Goal: Obtain resource: Download file/media

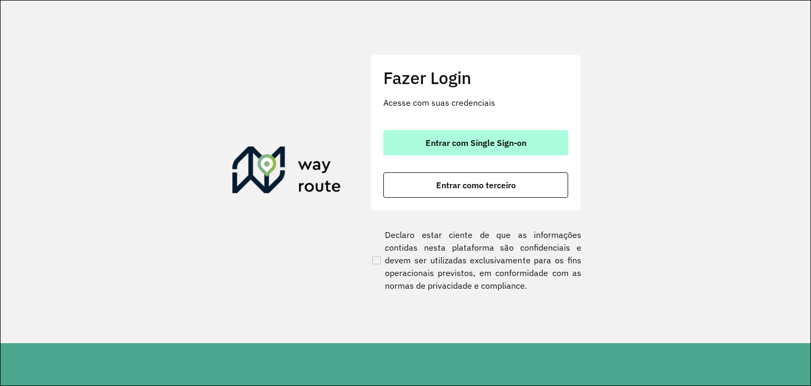
click at [468, 152] on button "Entrar com Single Sign-on" at bounding box center [475, 142] width 185 height 25
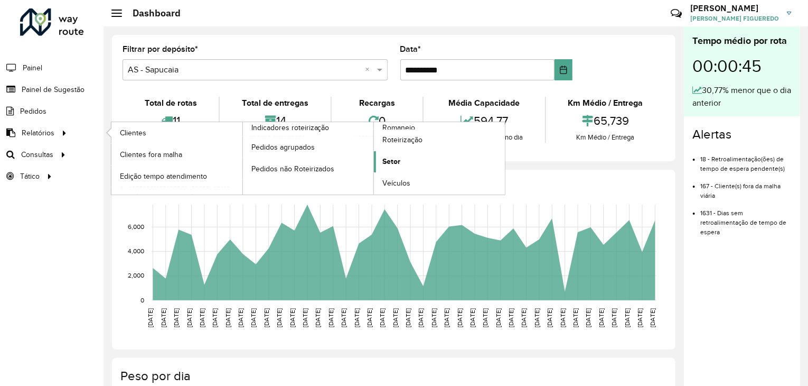
click at [397, 162] on span "Setor" at bounding box center [391, 161] width 18 height 11
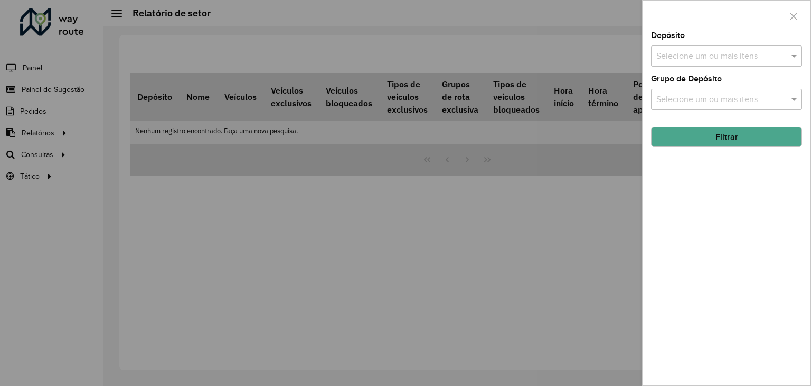
click at [709, 138] on button "Filtrar" at bounding box center [726, 137] width 151 height 20
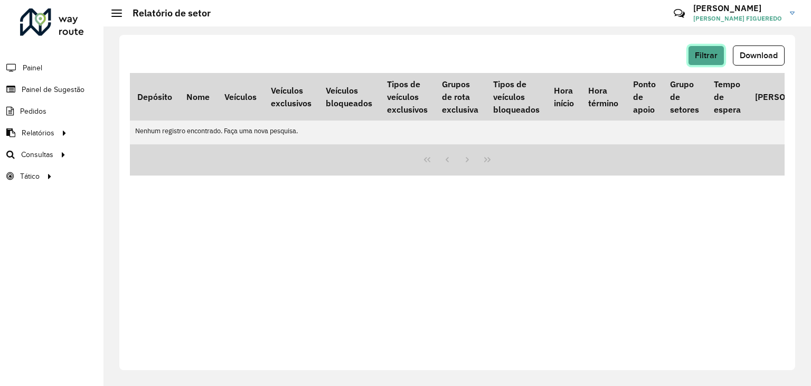
click at [711, 59] on span "Filtrar" at bounding box center [706, 55] width 23 height 9
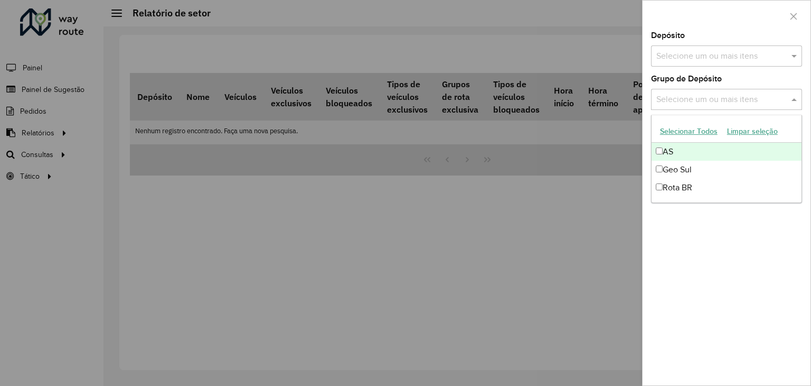
click at [733, 91] on div "Selecione um ou mais itens" at bounding box center [726, 99] width 151 height 21
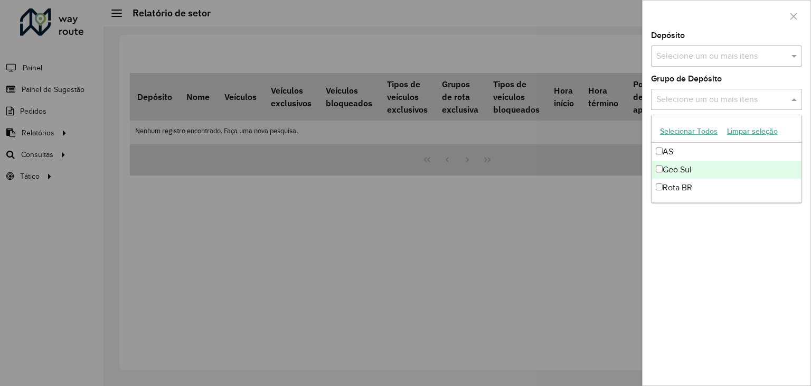
click at [694, 174] on div "Geo Sul" at bounding box center [727, 170] width 150 height 18
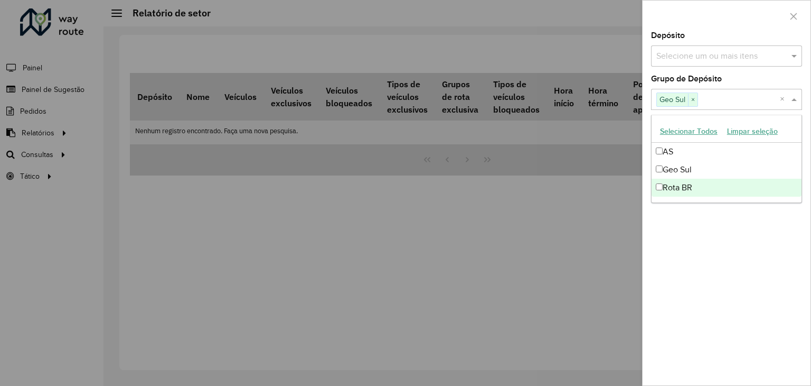
click at [718, 265] on div "Depósito Selecione um ou mais itens Grupo de Depósito Selecione um ou mais iten…" at bounding box center [727, 208] width 168 height 353
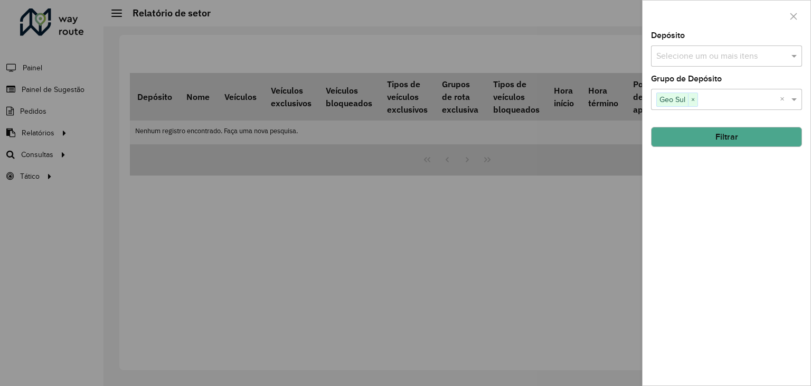
click at [697, 58] on input "text" at bounding box center [721, 56] width 135 height 13
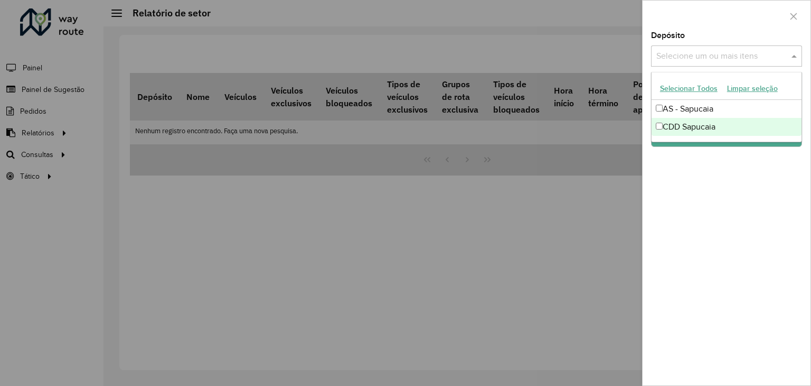
click at [693, 129] on div "CDD Sapucaia" at bounding box center [727, 127] width 150 height 18
click at [736, 184] on div "Depósito Selecione um ou mais itens CDD Sapucaia × × Grupo de Depósito Selecion…" at bounding box center [727, 208] width 168 height 353
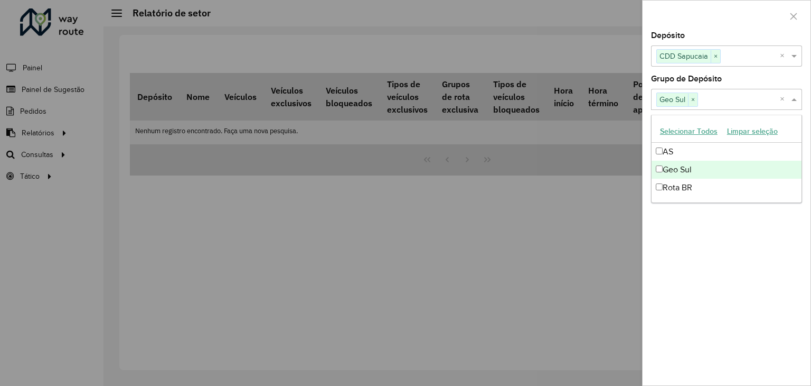
click at [722, 104] on input "text" at bounding box center [739, 99] width 82 height 13
click at [686, 170] on div "Geo Sul" at bounding box center [727, 170] width 150 height 18
click at [735, 242] on div "Depósito Selecione um ou mais itens CDD Sapucaia × × Grupo de Depósito Selecion…" at bounding box center [727, 208] width 168 height 353
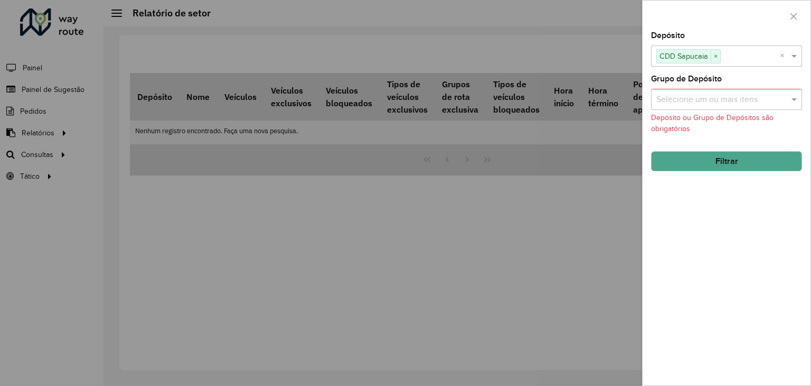
click at [731, 165] on button "Filtrar" at bounding box center [726, 161] width 151 height 20
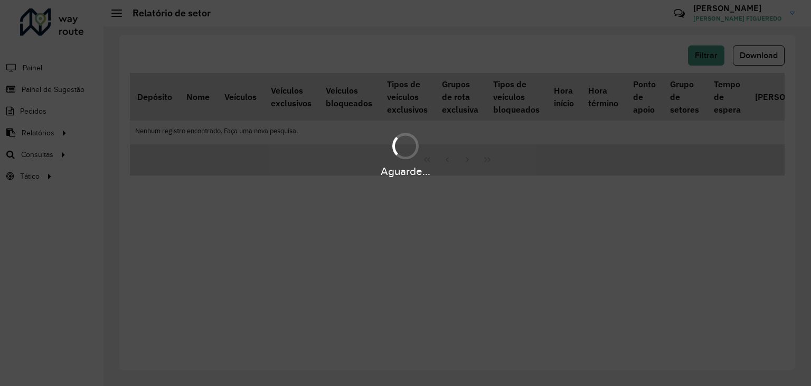
click at [575, 27] on div "Aguarde..." at bounding box center [405, 193] width 811 height 386
click at [475, 268] on div "Aguarde..." at bounding box center [405, 193] width 811 height 386
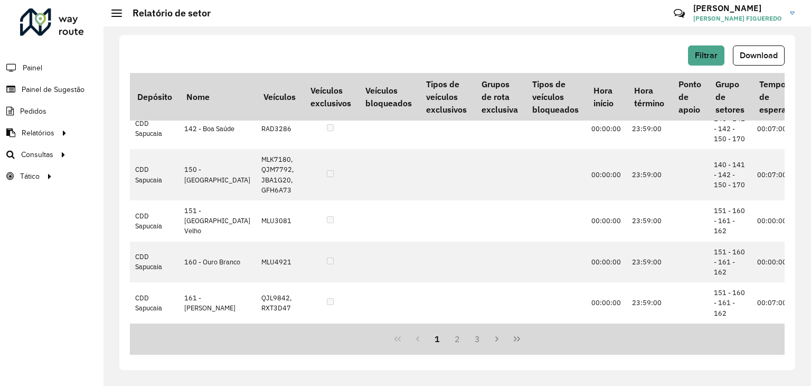
scroll to position [1026, 0]
click at [759, 54] on span "Download" at bounding box center [759, 55] width 38 height 9
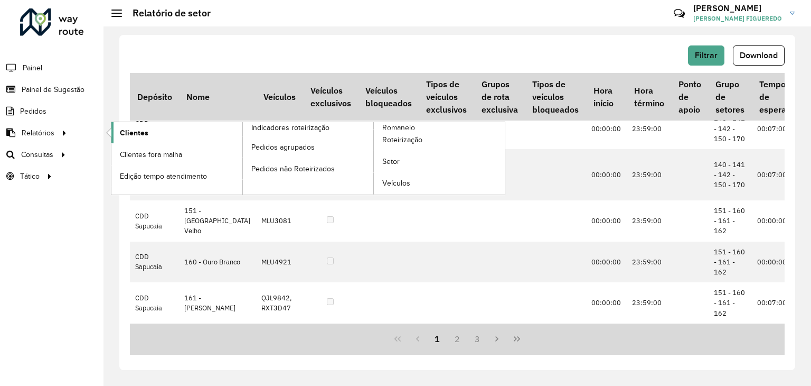
click at [134, 128] on span "Clientes" at bounding box center [134, 132] width 29 height 11
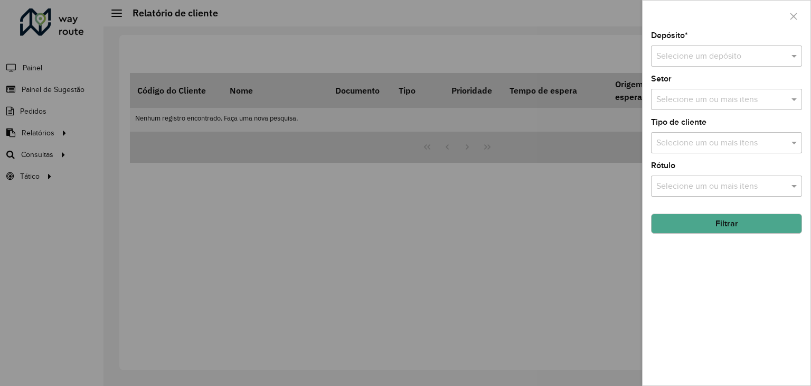
click at [708, 60] on input "text" at bounding box center [715, 56] width 119 height 13
click at [722, 100] on div "CDD Sapucaia" at bounding box center [727, 105] width 150 height 18
click at [697, 119] on label "Tipo de cliente" at bounding box center [678, 122] width 55 height 13
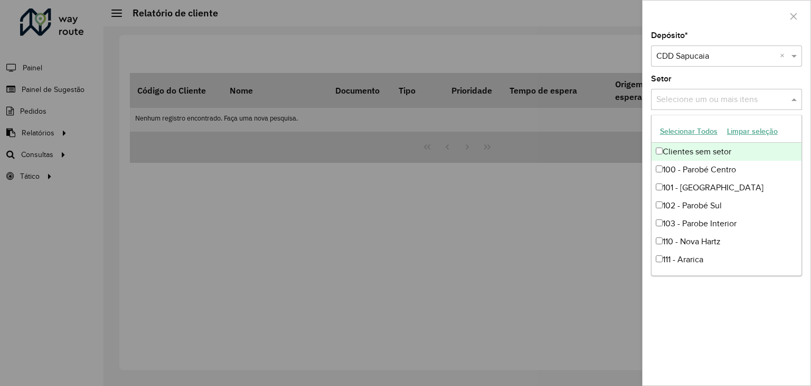
click at [701, 104] on input "text" at bounding box center [721, 99] width 135 height 13
click at [696, 99] on input "text" at bounding box center [721, 99] width 135 height 13
click at [697, 77] on div "Setor Selecione um ou mais itens" at bounding box center [726, 92] width 151 height 35
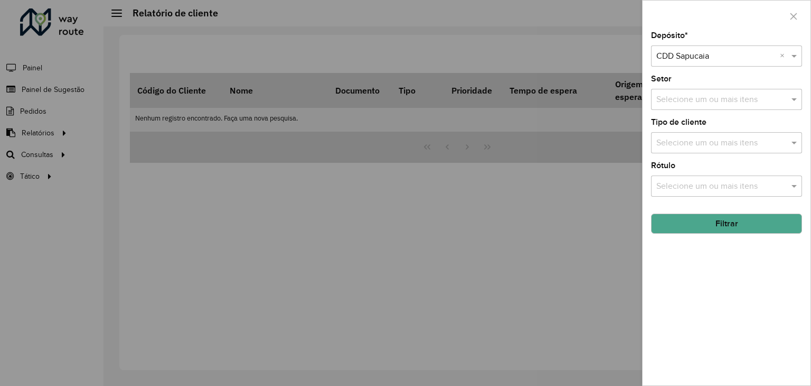
click at [695, 139] on input "text" at bounding box center [721, 143] width 135 height 13
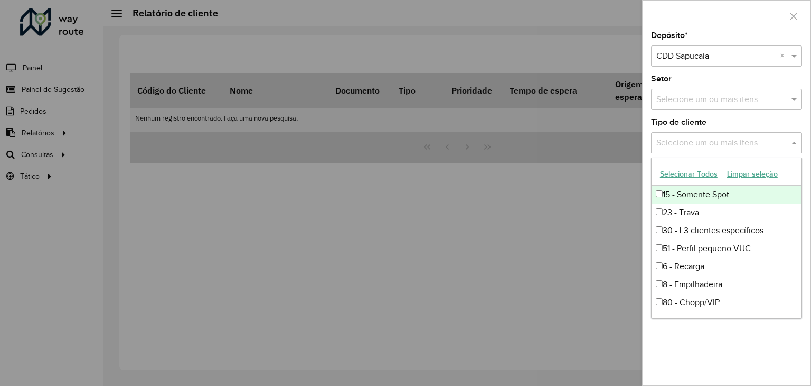
click at [673, 199] on div "15 - Somente Spot" at bounding box center [727, 194] width 150 height 18
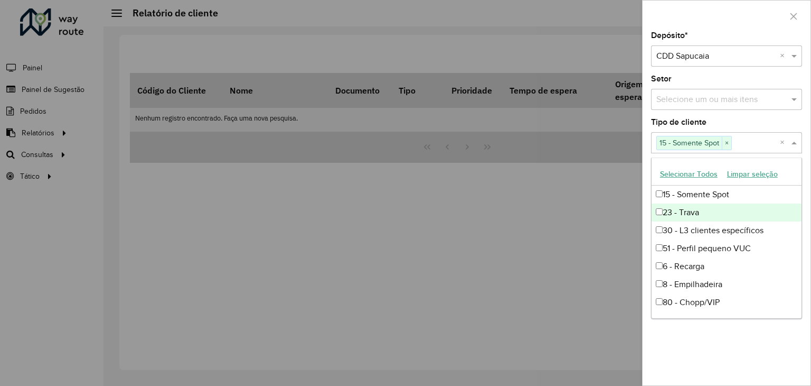
click at [680, 213] on div "23 - Trava" at bounding box center [727, 212] width 150 height 18
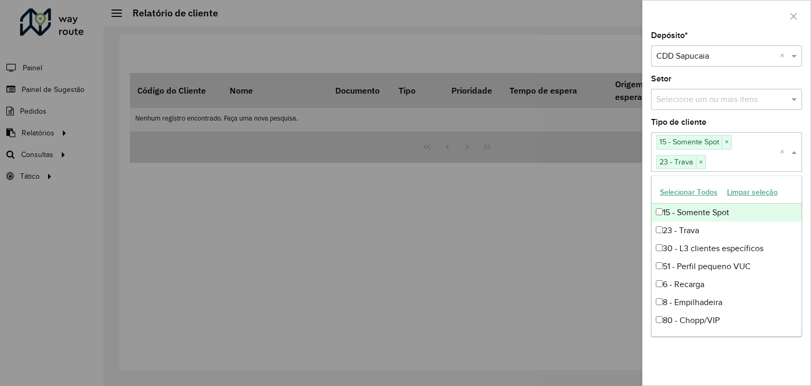
click at [683, 224] on div "23 - Trava" at bounding box center [727, 230] width 150 height 18
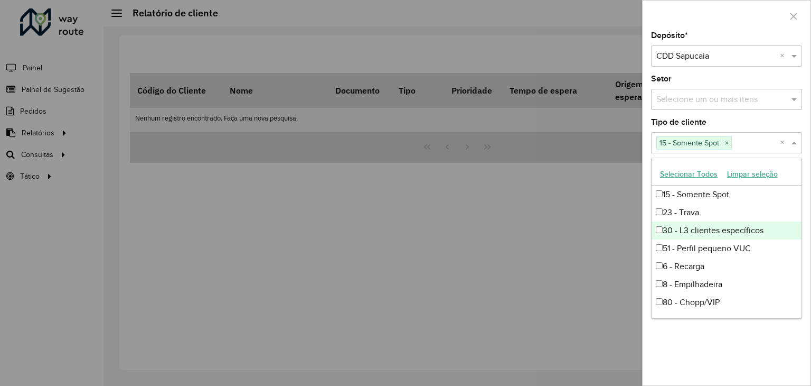
click at [688, 231] on div "30 - L3 clientes específicos" at bounding box center [727, 230] width 150 height 18
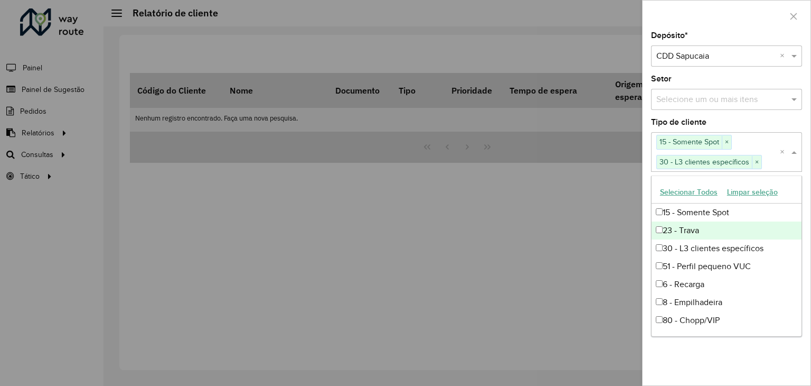
click at [692, 224] on div "23 - Trava" at bounding box center [727, 230] width 150 height 18
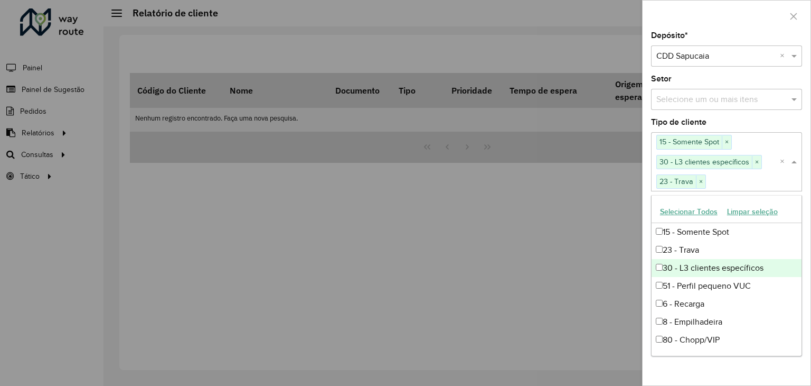
scroll to position [35, 0]
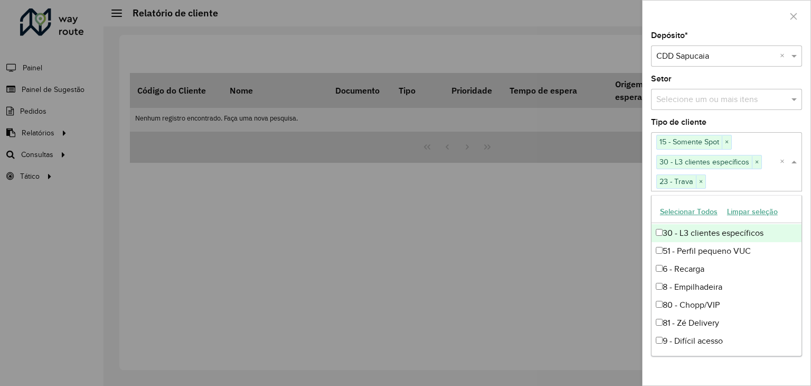
click at [698, 204] on button "Selecionar Todos" at bounding box center [688, 211] width 67 height 16
click at [700, 209] on button "Selecionar Todos" at bounding box center [688, 211] width 67 height 16
click at [766, 160] on div "Depósito * Selecione um depósito × CDD Sapucaia × Setor Selecione um ou mais it…" at bounding box center [727, 208] width 168 height 353
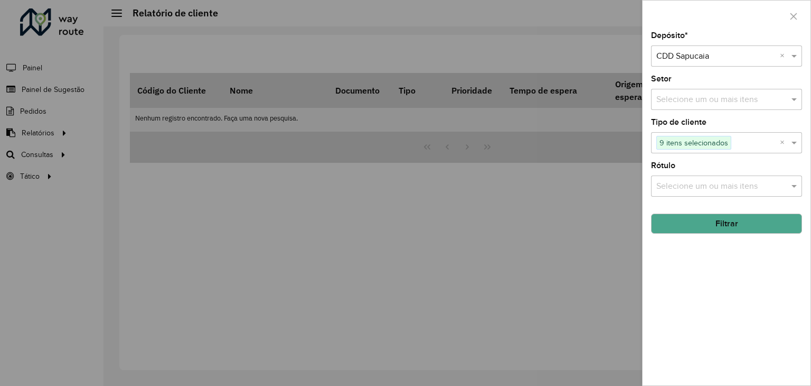
click at [731, 229] on button "Filtrar" at bounding box center [726, 223] width 151 height 20
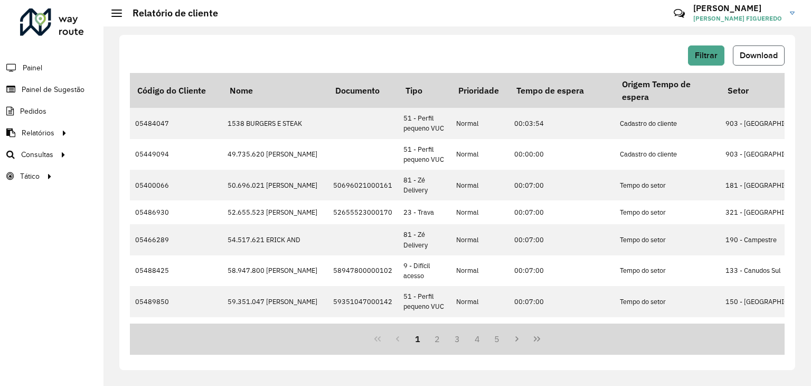
click at [751, 58] on span "Download" at bounding box center [759, 55] width 38 height 9
click at [708, 65] on button "Filtrar" at bounding box center [706, 55] width 36 height 20
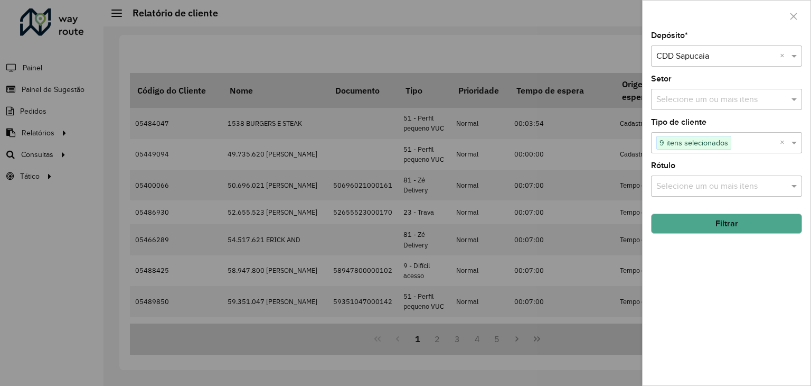
click at [746, 53] on input "text" at bounding box center [715, 56] width 119 height 13
click at [691, 83] on span "AS - Sapucaia" at bounding box center [681, 86] width 51 height 9
click at [704, 133] on div "Selecione um ou mais itens" at bounding box center [726, 142] width 151 height 21
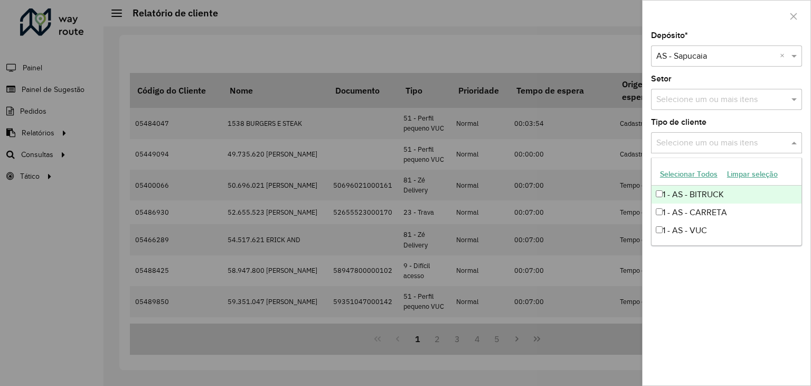
click at [697, 172] on button "Selecionar Todos" at bounding box center [688, 174] width 67 height 16
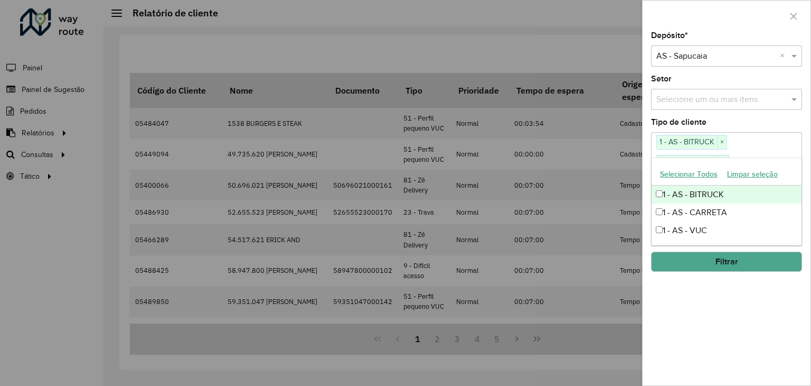
click at [718, 116] on div "Depósito * Selecione um depósito × AS - Sapucaia × Setor Selecione um ou mais i…" at bounding box center [727, 208] width 168 height 353
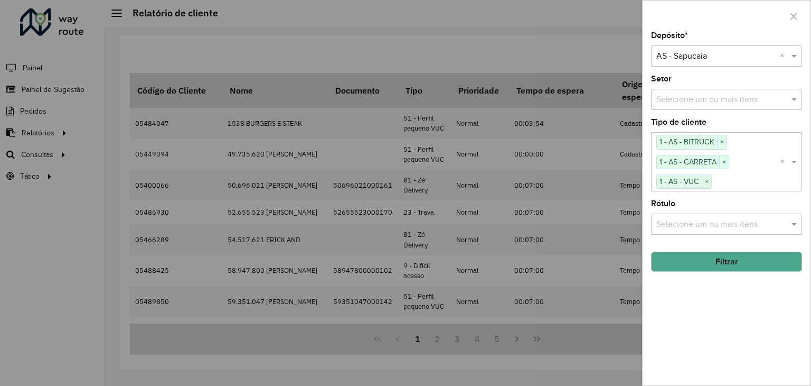
click at [725, 224] on input "text" at bounding box center [721, 224] width 135 height 13
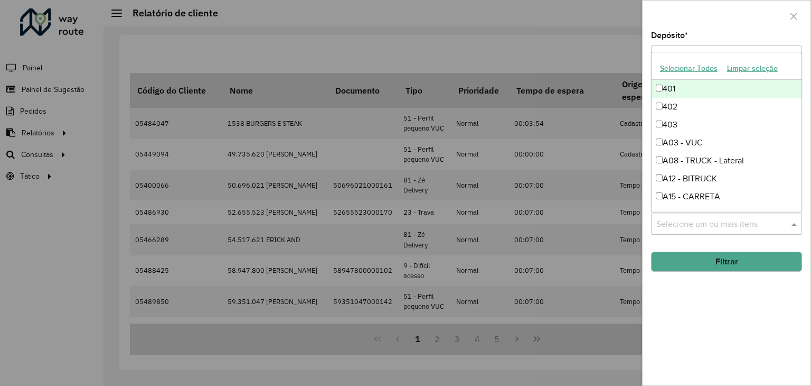
click at [722, 317] on div "Depósito * Selecione um depósito × AS - Sapucaia × Setor Selecione um ou mais i…" at bounding box center [727, 208] width 168 height 353
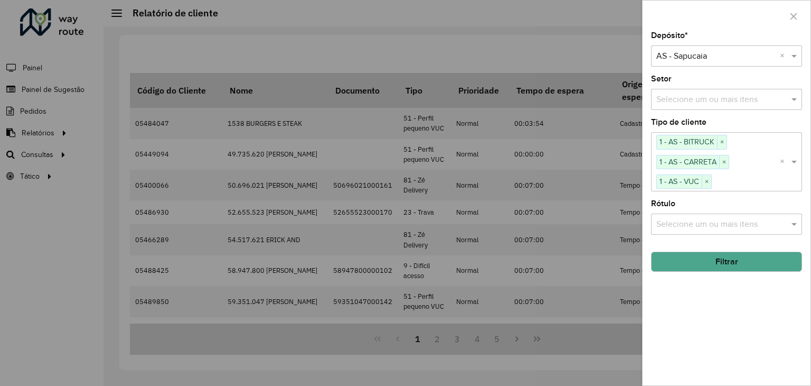
click at [736, 220] on input "text" at bounding box center [721, 224] width 135 height 13
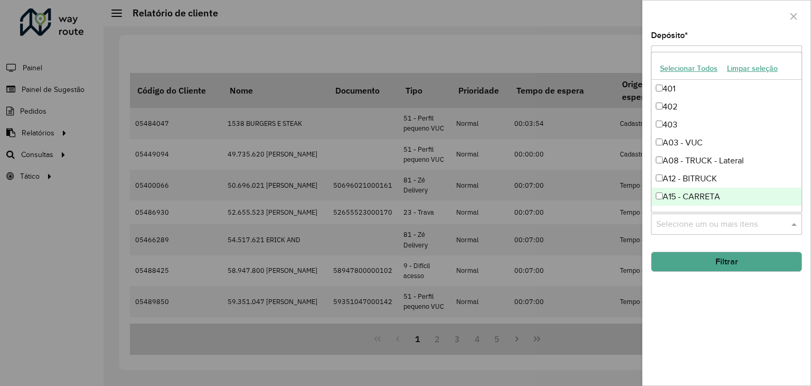
click at [691, 316] on div "Depósito * Selecione um depósito × AS - Sapucaia × Setor Selecione um ou mais i…" at bounding box center [727, 208] width 168 height 353
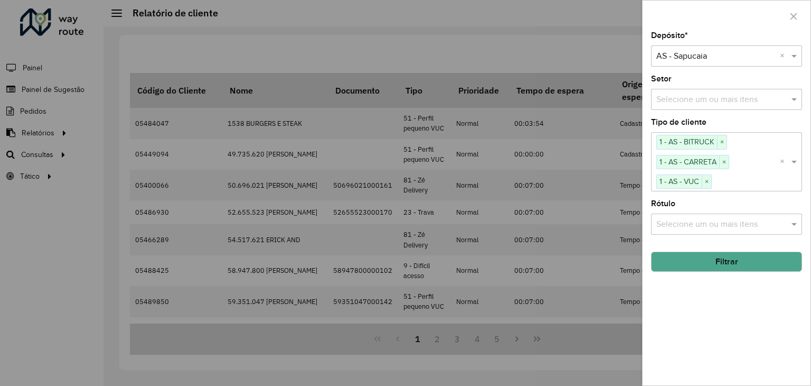
click at [739, 176] on input "text" at bounding box center [746, 181] width 68 height 13
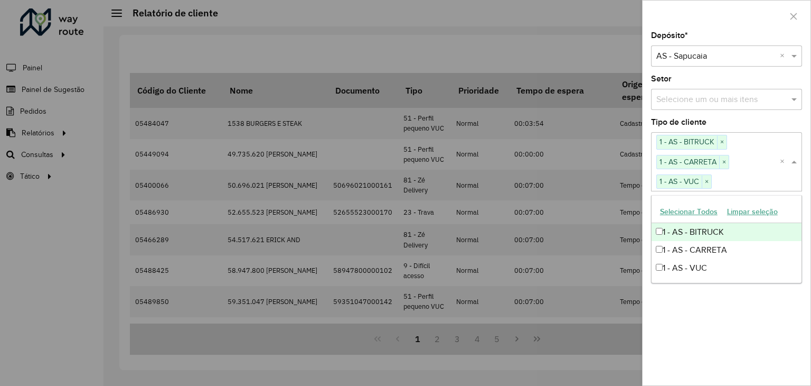
click at [744, 214] on button "Limpar seleção" at bounding box center [752, 211] width 60 height 16
click at [709, 116] on div "Depósito * Selecione um depósito × AS - Sapucaia × Setor Selecione um ou mais i…" at bounding box center [727, 208] width 168 height 353
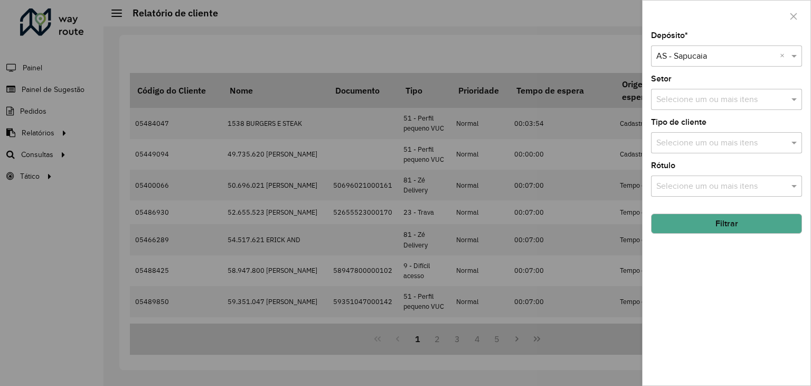
click at [703, 189] on input "text" at bounding box center [721, 186] width 135 height 13
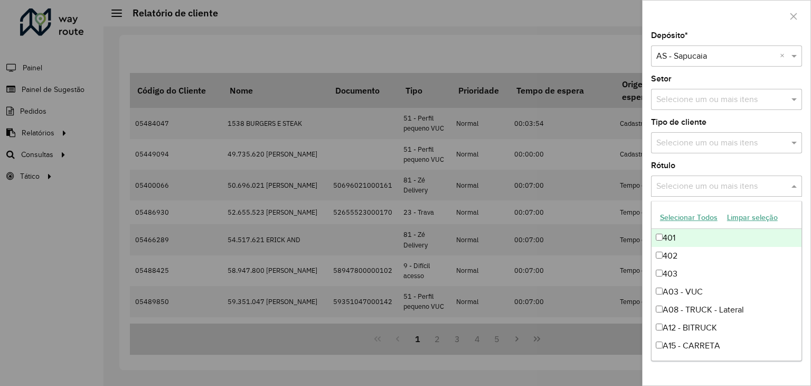
click at [688, 220] on button "Selecionar Todos" at bounding box center [688, 217] width 67 height 16
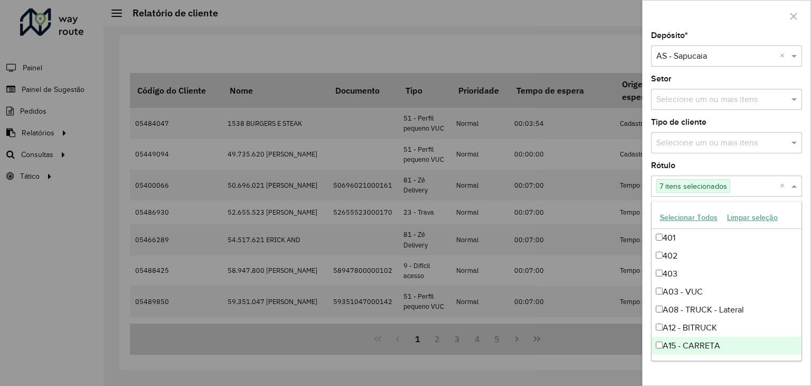
click at [716, 371] on div "Depósito * Selecione um depósito × AS - Sapucaia × Setor Selecione um ou mais i…" at bounding box center [727, 208] width 168 height 353
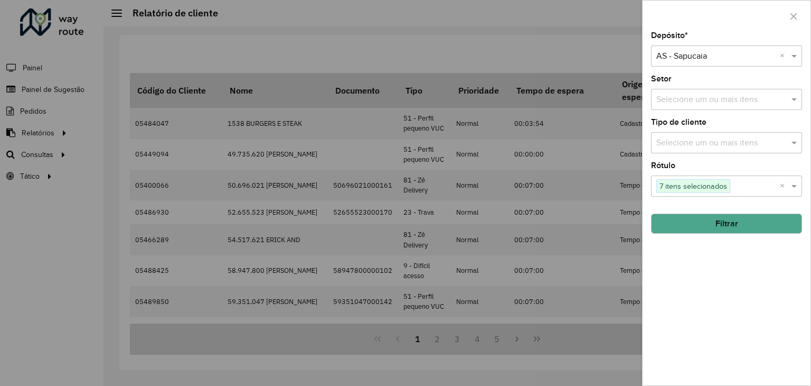
click at [726, 226] on button "Filtrar" at bounding box center [726, 223] width 151 height 20
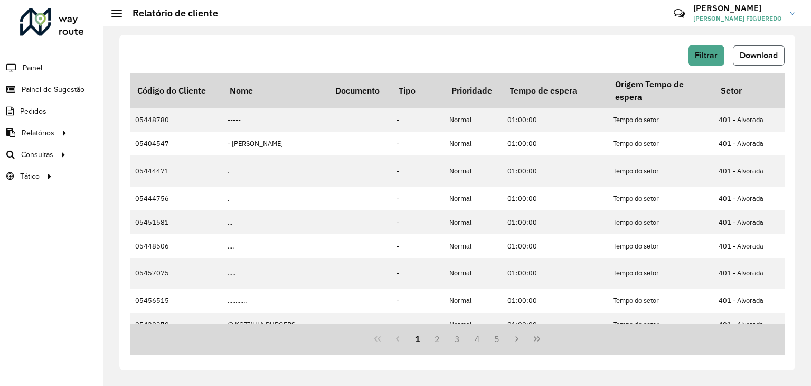
click at [754, 60] on button "Download" at bounding box center [759, 55] width 52 height 20
